Goal: Task Accomplishment & Management: Use online tool/utility

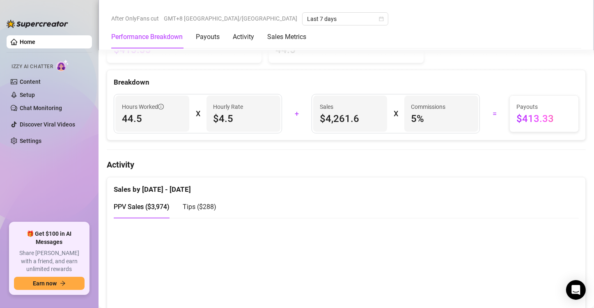
scroll to position [492, 0]
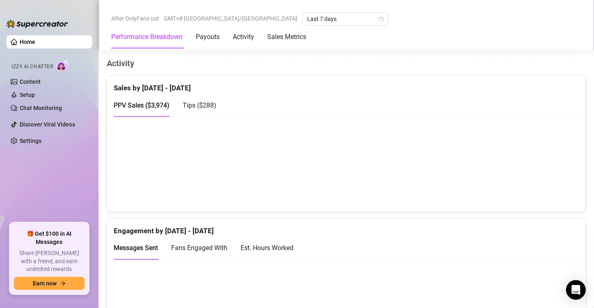
click at [203, 96] on div "Tips ( $288 )" at bounding box center [200, 105] width 34 height 23
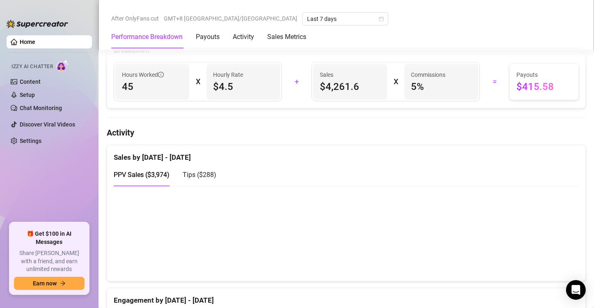
scroll to position [287, 0]
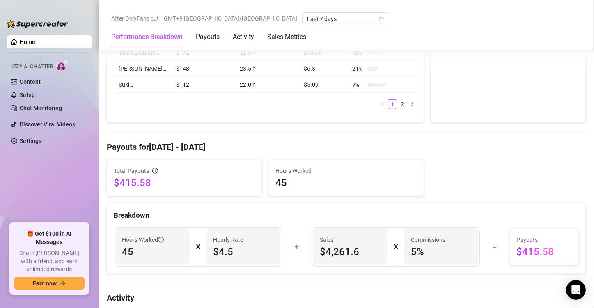
scroll to position [410, 0]
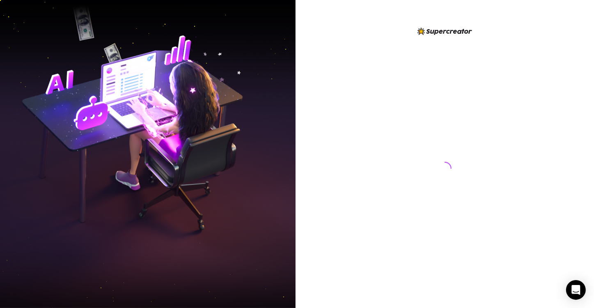
click at [60, 80] on img at bounding box center [147, 154] width 295 height 370
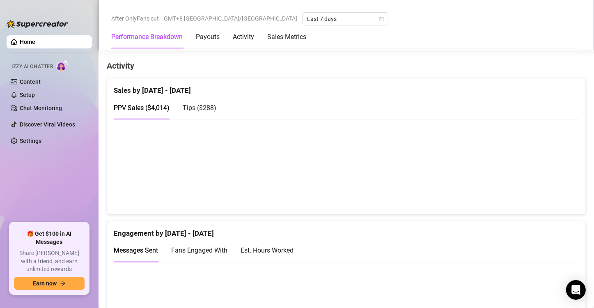
scroll to position [492, 0]
